Goal: Check status: Check status

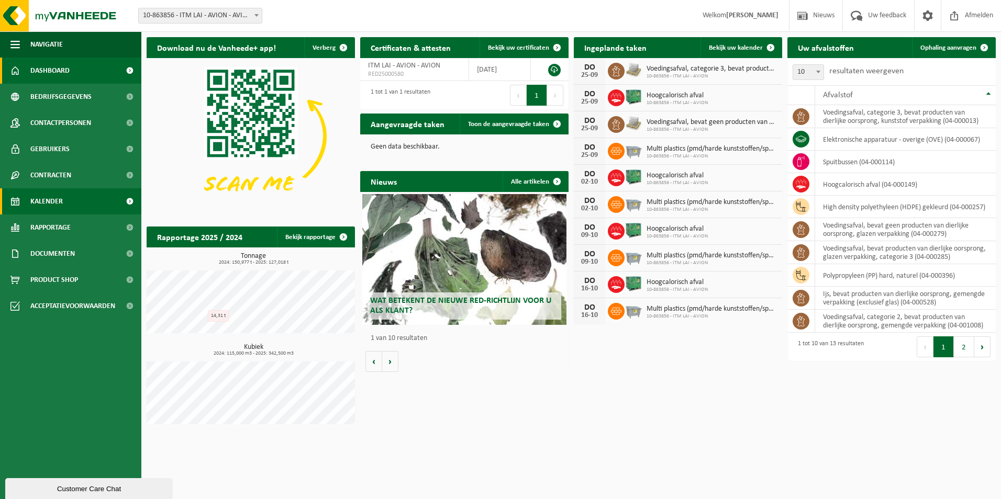
click at [53, 203] on span "Kalender" at bounding box center [46, 201] width 32 height 26
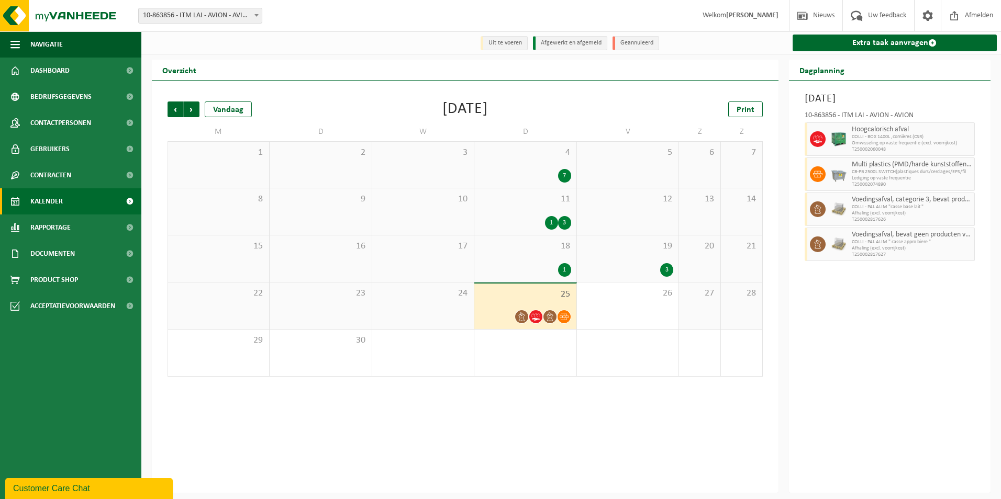
click at [525, 199] on span "11" at bounding box center [525, 200] width 91 height 12
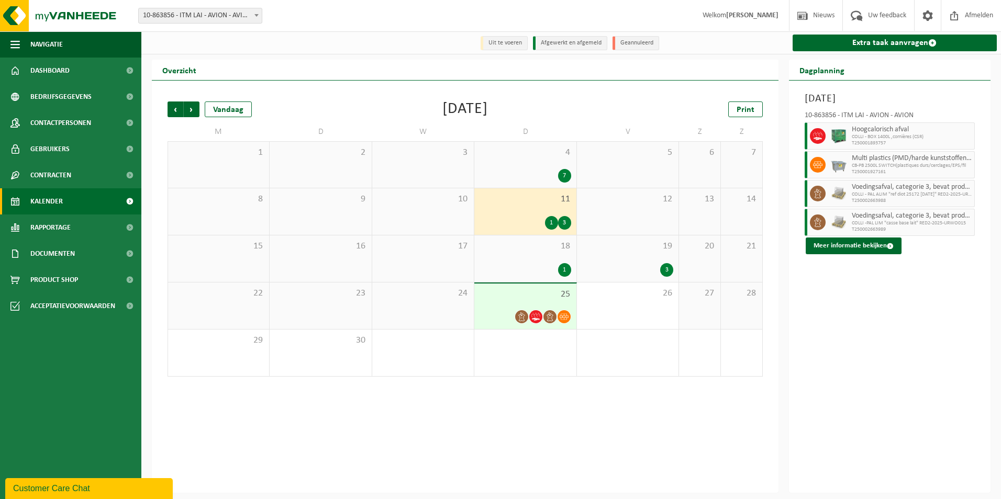
click at [529, 177] on div "7" at bounding box center [525, 176] width 91 height 14
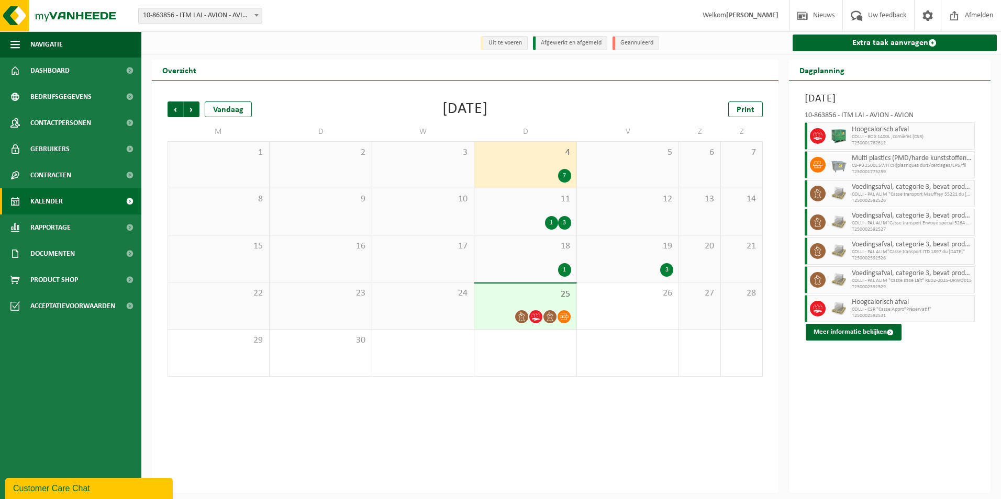
click at [521, 208] on div "11 1 3" at bounding box center [525, 211] width 102 height 47
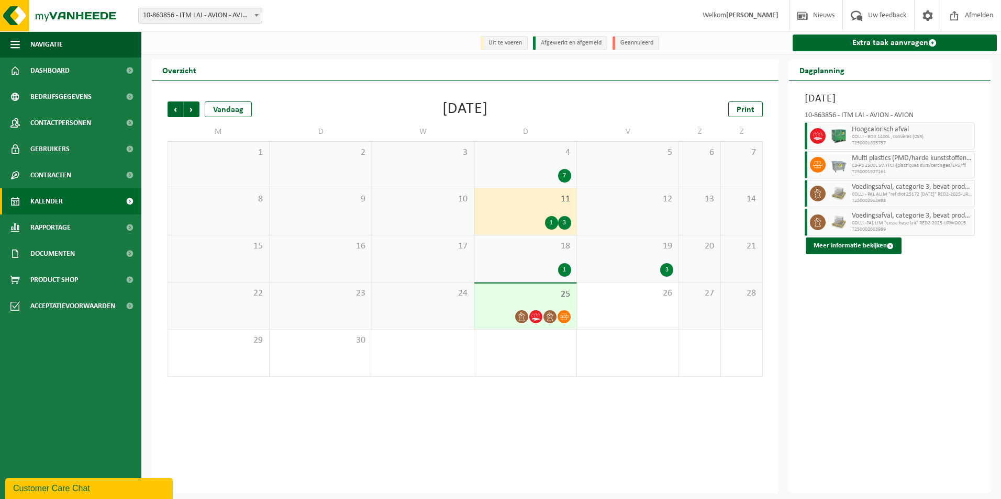
click at [527, 271] on div "1" at bounding box center [525, 270] width 91 height 14
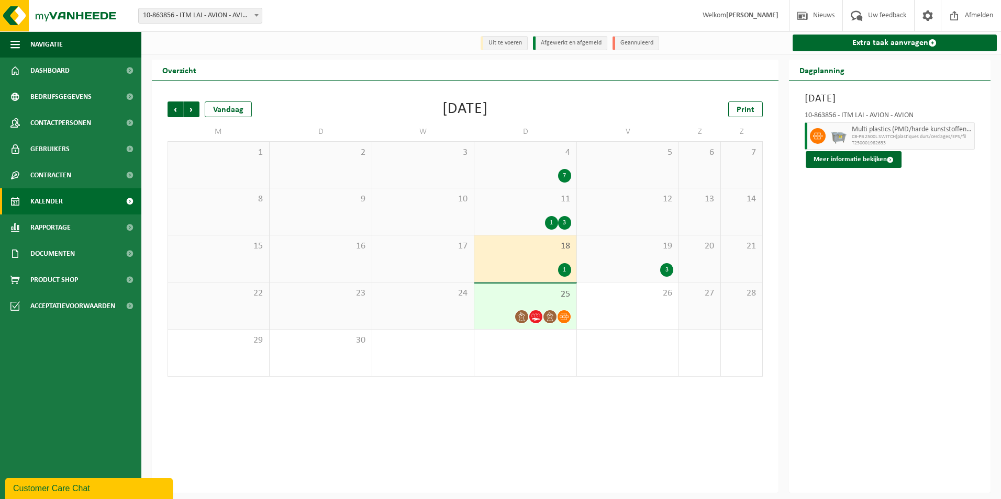
drag, startPoint x: 534, startPoint y: 197, endPoint x: 585, endPoint y: 226, distance: 58.2
click at [534, 197] on span "11" at bounding box center [525, 200] width 91 height 12
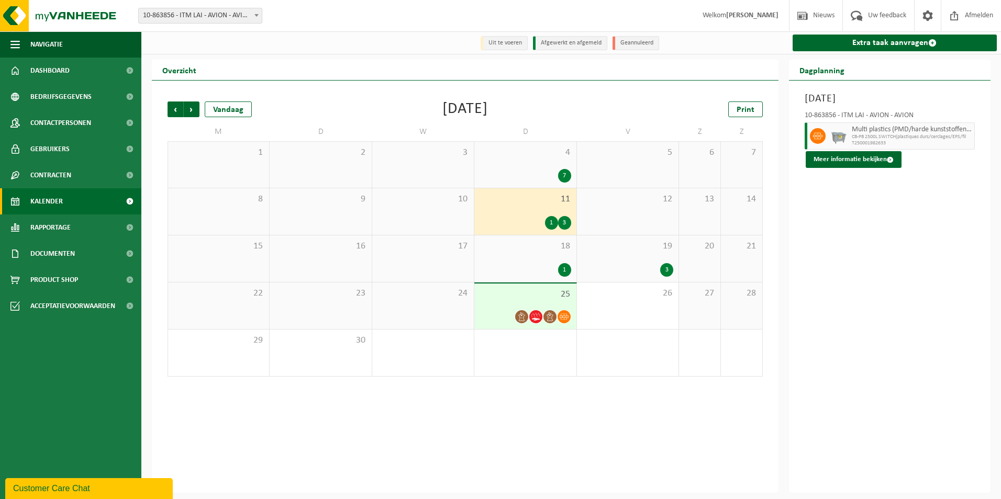
click at [625, 248] on span "19" at bounding box center [627, 247] width 91 height 12
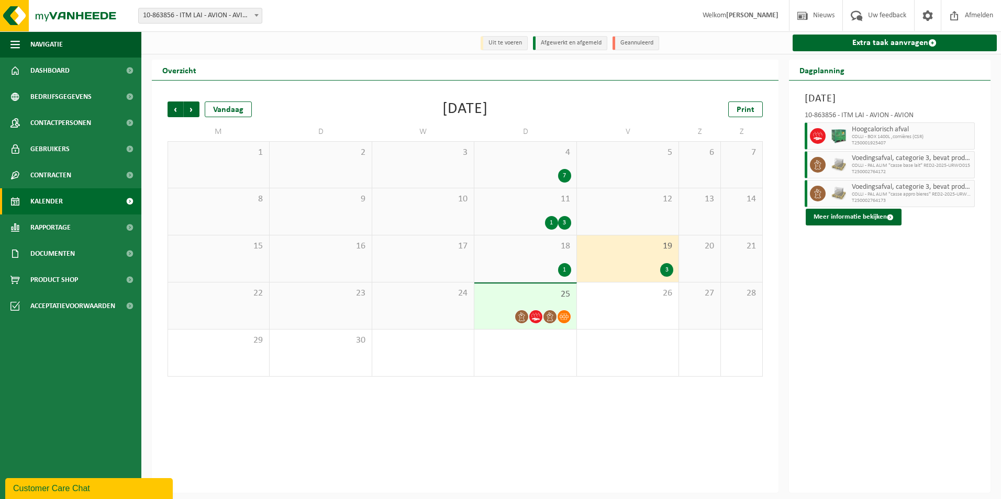
click at [872, 426] on div "[DATE] 10-863856 - ITM LAI - AVION - AVION Hoogcalorisch afval COLLI - BOX 1400…" at bounding box center [890, 287] width 202 height 412
